Goal: Transaction & Acquisition: Purchase product/service

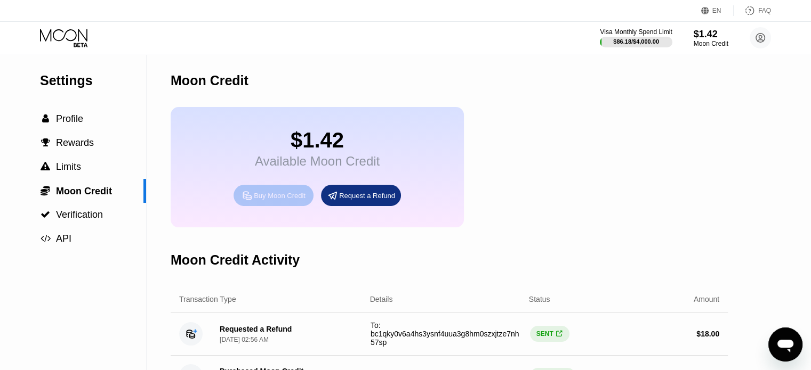
click at [269, 200] on div "Buy Moon Credit" at bounding box center [280, 195] width 52 height 9
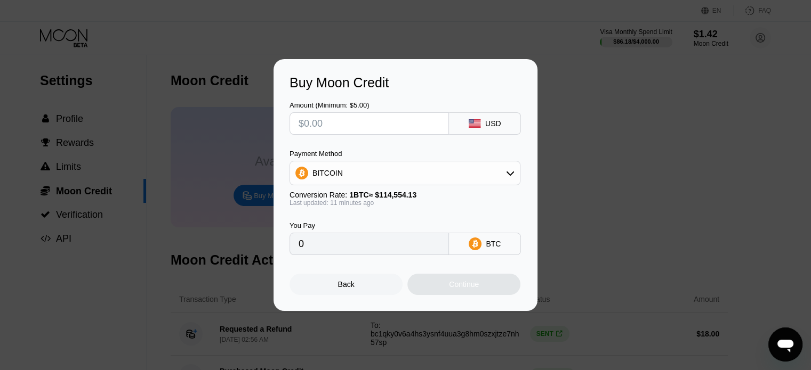
click at [324, 127] on input "text" at bounding box center [369, 123] width 141 height 21
type input "$5"
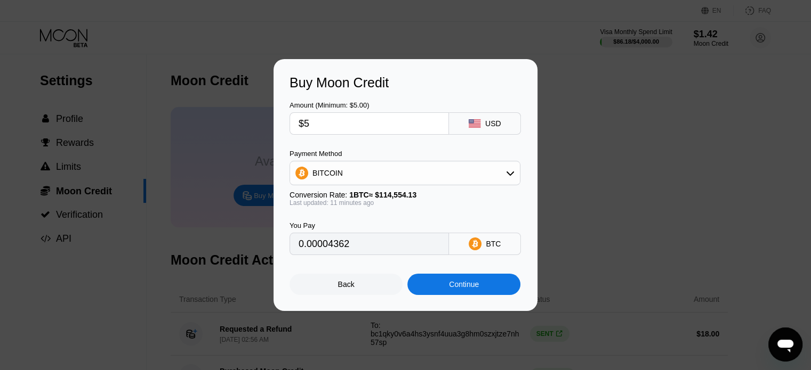
type input "0.00004362"
type input "$50"
type input "0.00043620"
type input "$50"
click at [363, 178] on div "BITCOIN" at bounding box center [405, 173] width 230 height 21
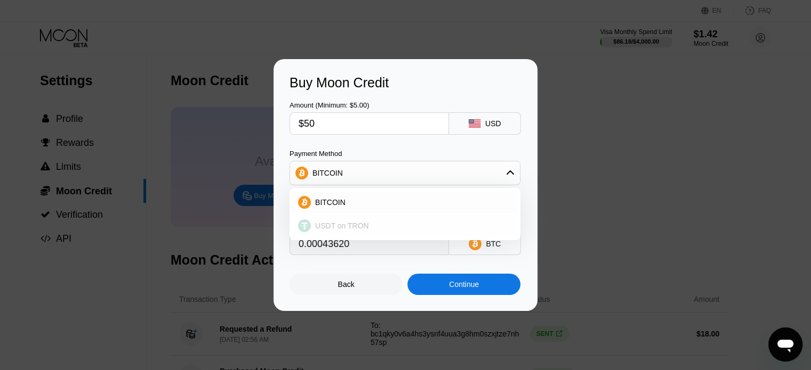
click at [342, 224] on span "USDT on TRON" at bounding box center [342, 226] width 54 height 9
type input "50.51"
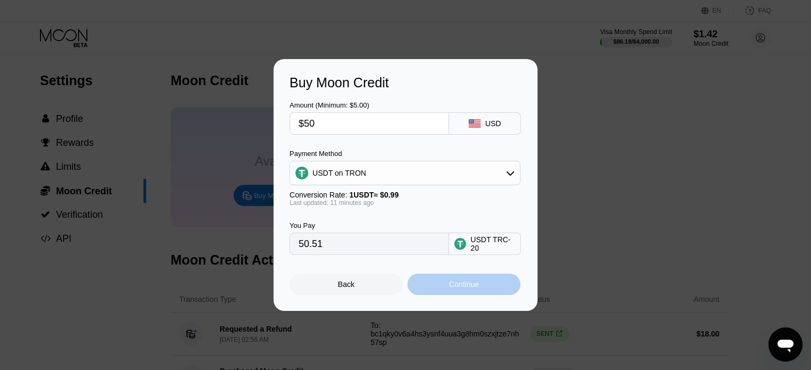
click at [465, 289] on div "Continue" at bounding box center [464, 284] width 30 height 9
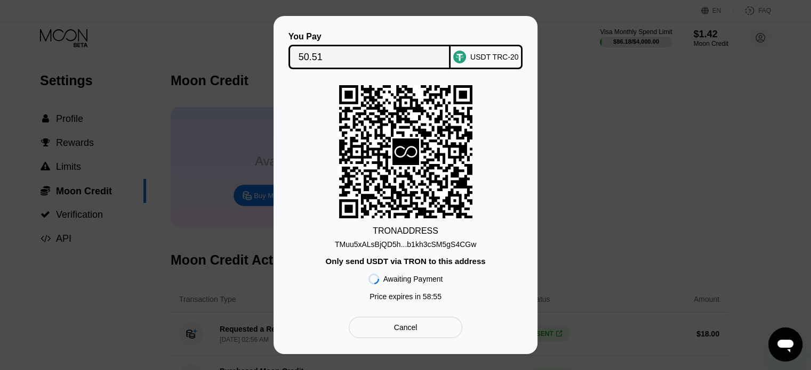
click at [440, 246] on div "TMuu5xALsBjQD5h...b1kh3cSM5gS4CGw" at bounding box center [405, 244] width 141 height 9
click at [408, 331] on div "Cancel" at bounding box center [405, 328] width 23 height 10
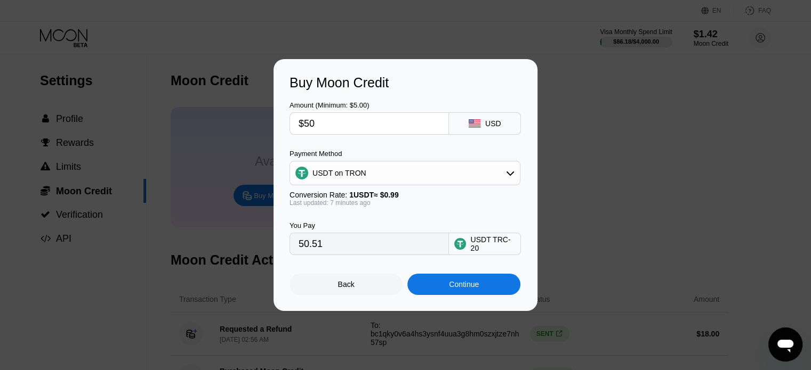
drag, startPoint x: 337, startPoint y: 255, endPoint x: 280, endPoint y: 249, distance: 56.9
click at [280, 249] on div "Buy Moon Credit Amount (Minimum: $5.00) $50 USD Payment Method USDT on TRON Con…" at bounding box center [405, 185] width 264 height 252
drag, startPoint x: 324, startPoint y: 131, endPoint x: 294, endPoint y: 116, distance: 33.1
click at [302, 127] on input "$50" at bounding box center [369, 123] width 141 height 21
type input "$7"
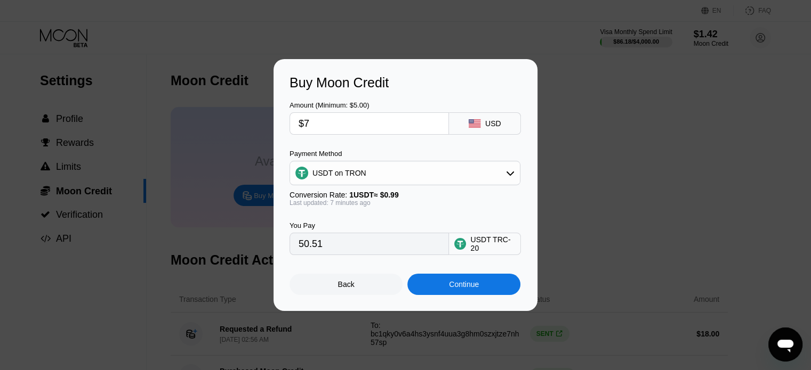
type input "7.07"
type input "$70"
type input "70.71"
type input "$70"
click at [454, 287] on div "Continue" at bounding box center [464, 284] width 30 height 9
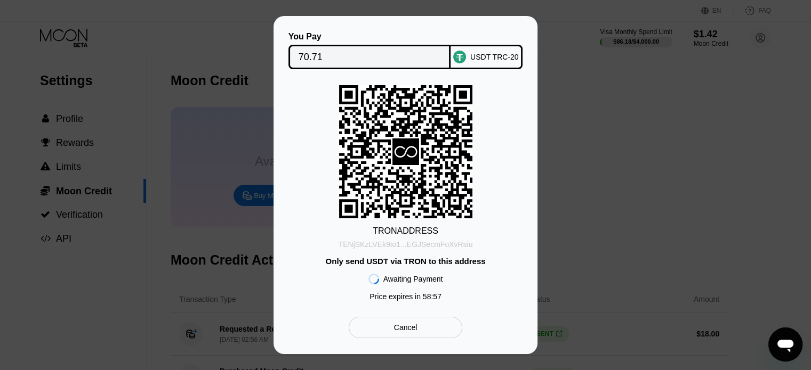
click at [422, 246] on div "TENjSKzLVEk9to1...EGJSecmFoXvRsiu" at bounding box center [405, 244] width 134 height 9
drag, startPoint x: 422, startPoint y: 246, endPoint x: 420, endPoint y: 320, distance: 74.1
click at [420, 247] on div "TENjSKzLVEk9to1...EGJSecmFoXvRsiu" at bounding box center [405, 244] width 134 height 9
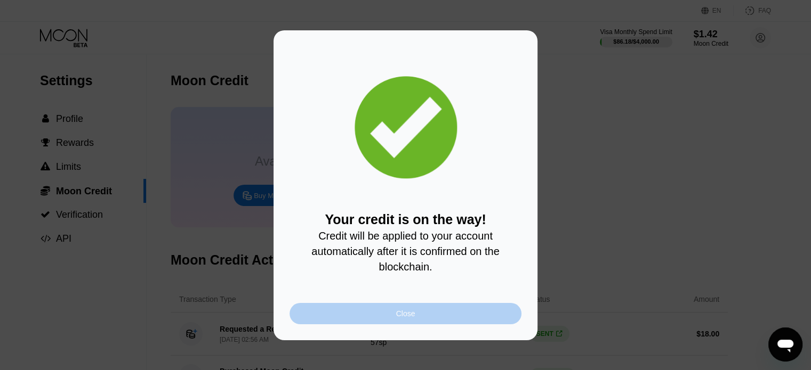
click at [407, 318] on div "Close" at bounding box center [405, 314] width 19 height 9
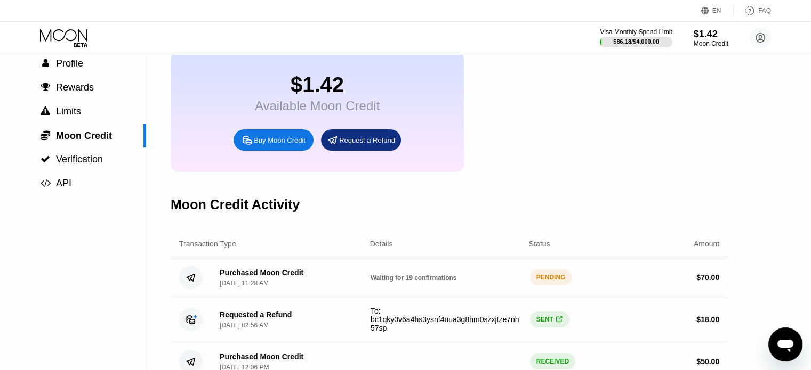
scroll to position [53, 0]
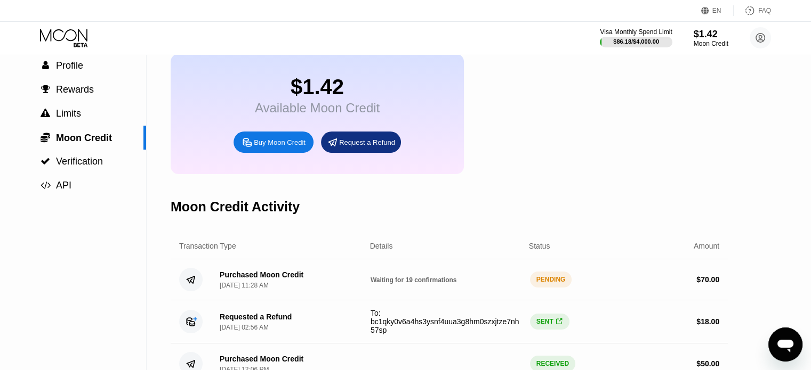
click at [394, 284] on span "Waiting for 19 confirmations" at bounding box center [413, 280] width 86 height 7
click at [395, 284] on span "Waiting for 19 confirmations" at bounding box center [413, 280] width 86 height 7
drag, startPoint x: 375, startPoint y: 291, endPoint x: 332, endPoint y: 289, distance: 43.2
click at [332, 289] on div "Purchased Moon Credit Aug 19, 2025, 11:28 AM Waiting for 19 confirmations PENDI…" at bounding box center [449, 280] width 557 height 41
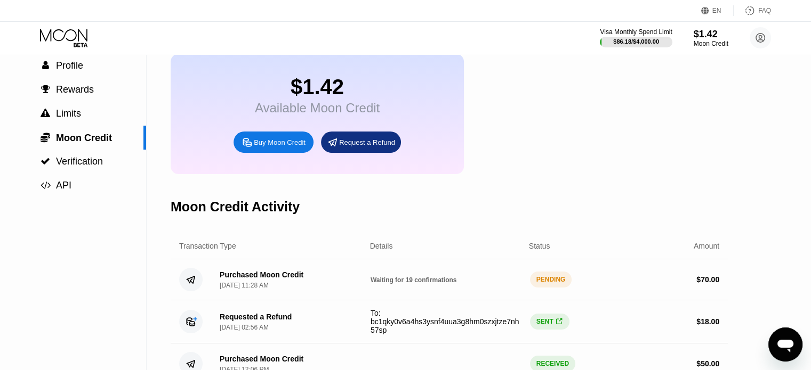
click at [393, 284] on span "Waiting for 19 confirmations" at bounding box center [413, 280] width 86 height 7
click at [391, 284] on span "Waiting for 19 confirmations" at bounding box center [413, 280] width 86 height 7
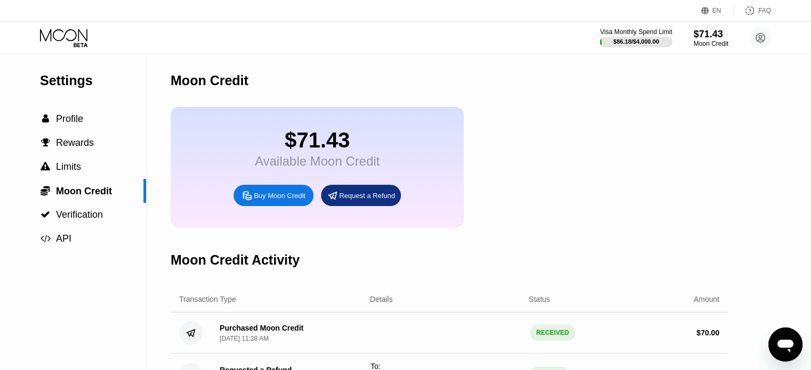
scroll to position [213, 0]
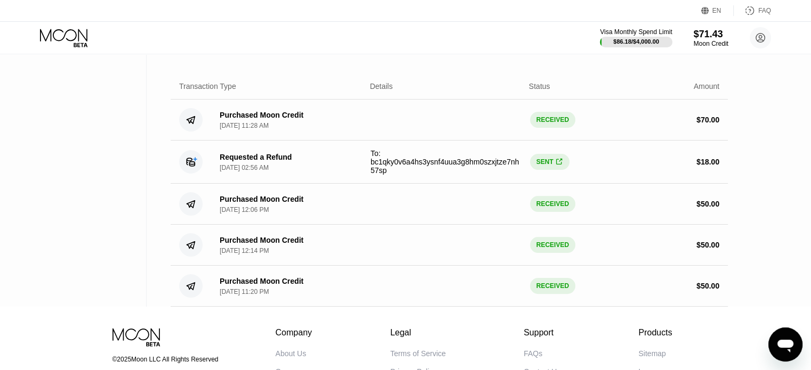
drag, startPoint x: 551, startPoint y: 174, endPoint x: 554, endPoint y: 140, distance: 34.3
click at [551, 170] on div "SENT " at bounding box center [549, 162] width 39 height 16
click at [554, 128] on div "RECEIVED" at bounding box center [552, 120] width 45 height 16
click at [282, 130] on div "Purchased Moon Credit Aug 19, 2025, 11:28 AM" at bounding box center [262, 120] width 84 height 19
drag, startPoint x: 257, startPoint y: 127, endPoint x: 235, endPoint y: 127, distance: 22.9
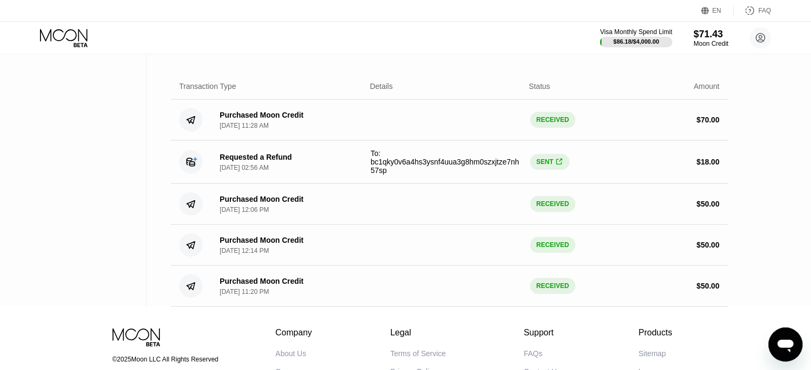
click at [241, 119] on div "Purchased Moon Credit" at bounding box center [262, 115] width 84 height 9
click at [195, 132] on circle at bounding box center [190, 119] width 23 height 23
click at [192, 124] on icon at bounding box center [191, 120] width 8 height 7
drag, startPoint x: 195, startPoint y: 209, endPoint x: 195, endPoint y: 219, distance: 9.6
click at [195, 219] on div "Transaction Type Details Status Amount Purchased Moon Credit [DATE] 11:28 AM RE…" at bounding box center [449, 190] width 557 height 233
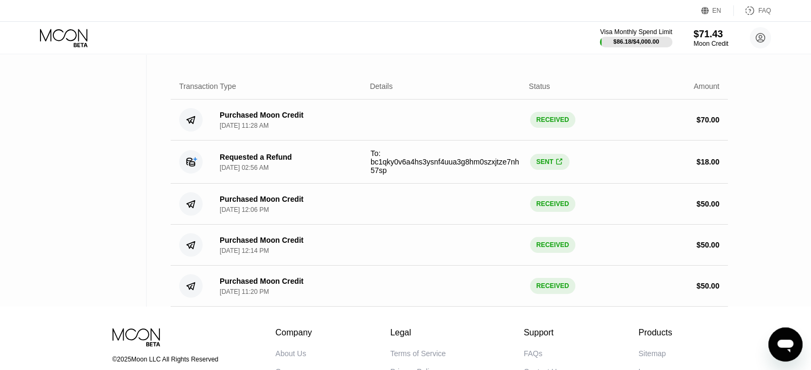
click at [211, 296] on div "Transaction Type Details Status Amount Purchased Moon Credit [DATE] 11:28 AM RE…" at bounding box center [449, 190] width 557 height 233
drag, startPoint x: 334, startPoint y: 300, endPoint x: 444, endPoint y: 271, distance: 113.5
click at [380, 291] on div "Purchased Moon Credit Aug 4, 2025, 11:20 PM RECEIVED $ 50.00" at bounding box center [449, 286] width 557 height 41
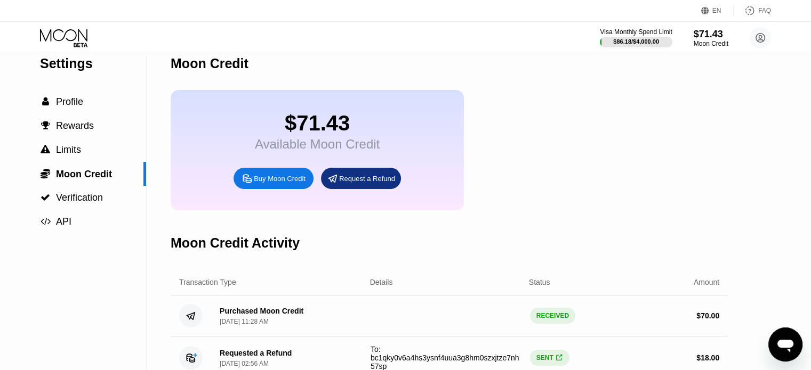
scroll to position [0, 0]
